Goal: Task Accomplishment & Management: Manage account settings

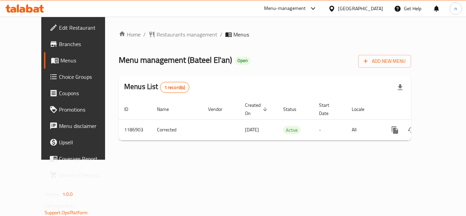
click at [316, 7] on icon at bounding box center [313, 8] width 8 height 8
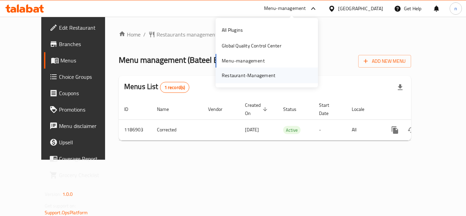
click at [259, 72] on div "Restaurant-Management" at bounding box center [249, 76] width 54 height 8
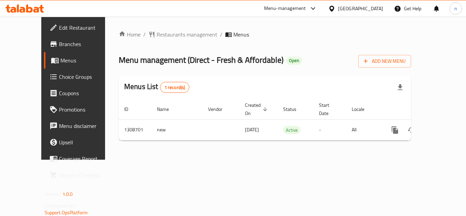
click at [312, 8] on icon at bounding box center [313, 8] width 8 height 8
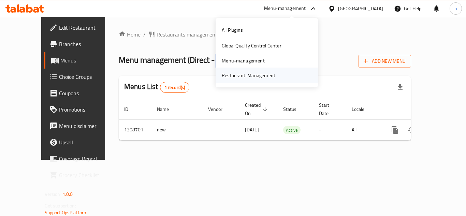
click at [227, 74] on div "Restaurant-Management" at bounding box center [249, 76] width 54 height 8
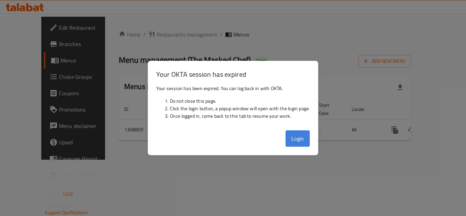
click at [297, 137] on button "Login" at bounding box center [298, 138] width 25 height 16
click at [300, 135] on div "Home / Restaurants management / Menus Menu management ( The Masked Chef ) Open …" at bounding box center [265, 88] width 293 height 116
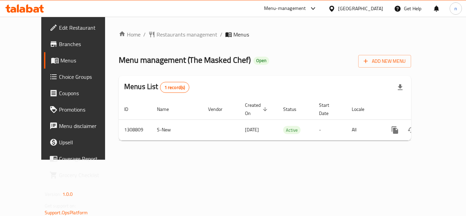
click at [313, 6] on icon at bounding box center [313, 8] width 8 height 8
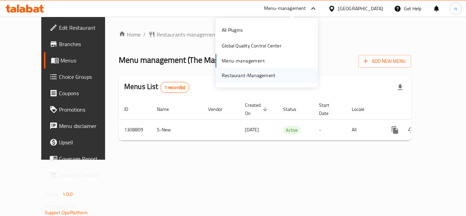
click at [257, 74] on div "Restaurant-Management" at bounding box center [249, 76] width 54 height 8
